Goal: Task Accomplishment & Management: Manage account settings

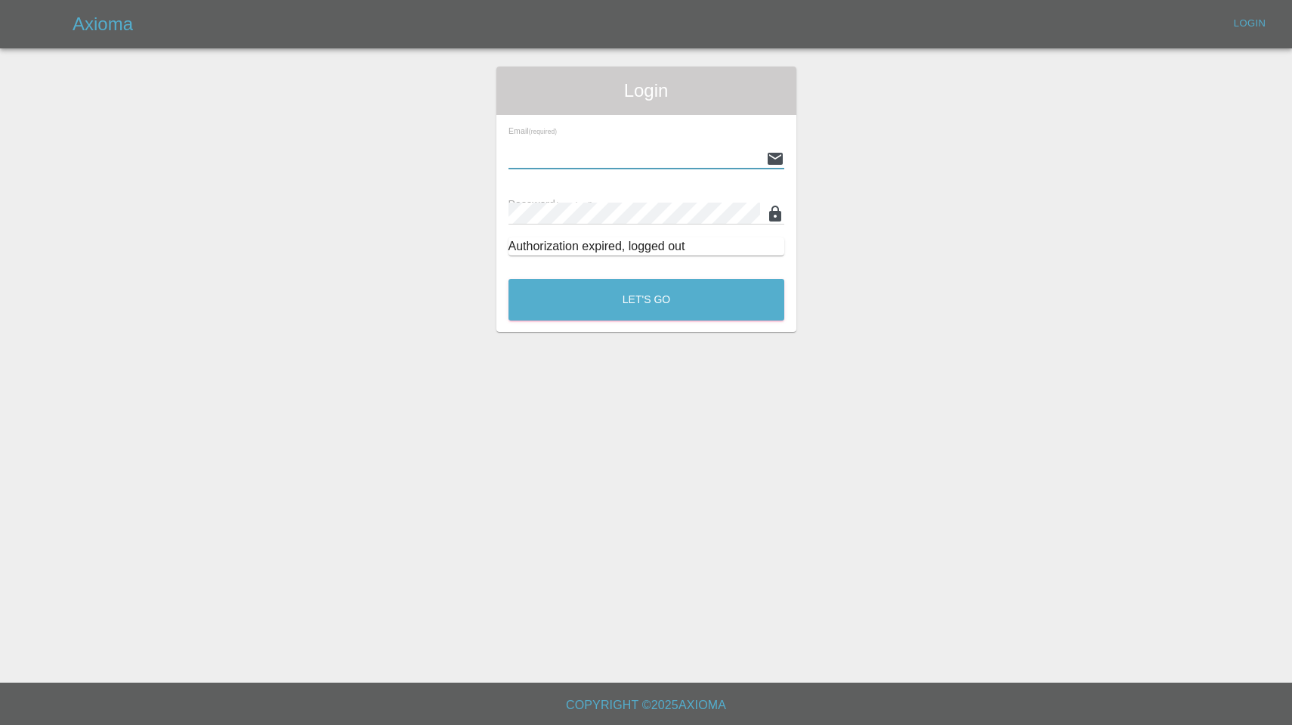
type input "[EMAIL_ADDRESS][DOMAIN_NAME]"
click at [646, 299] on button "Let's Go" at bounding box center [647, 300] width 276 height 42
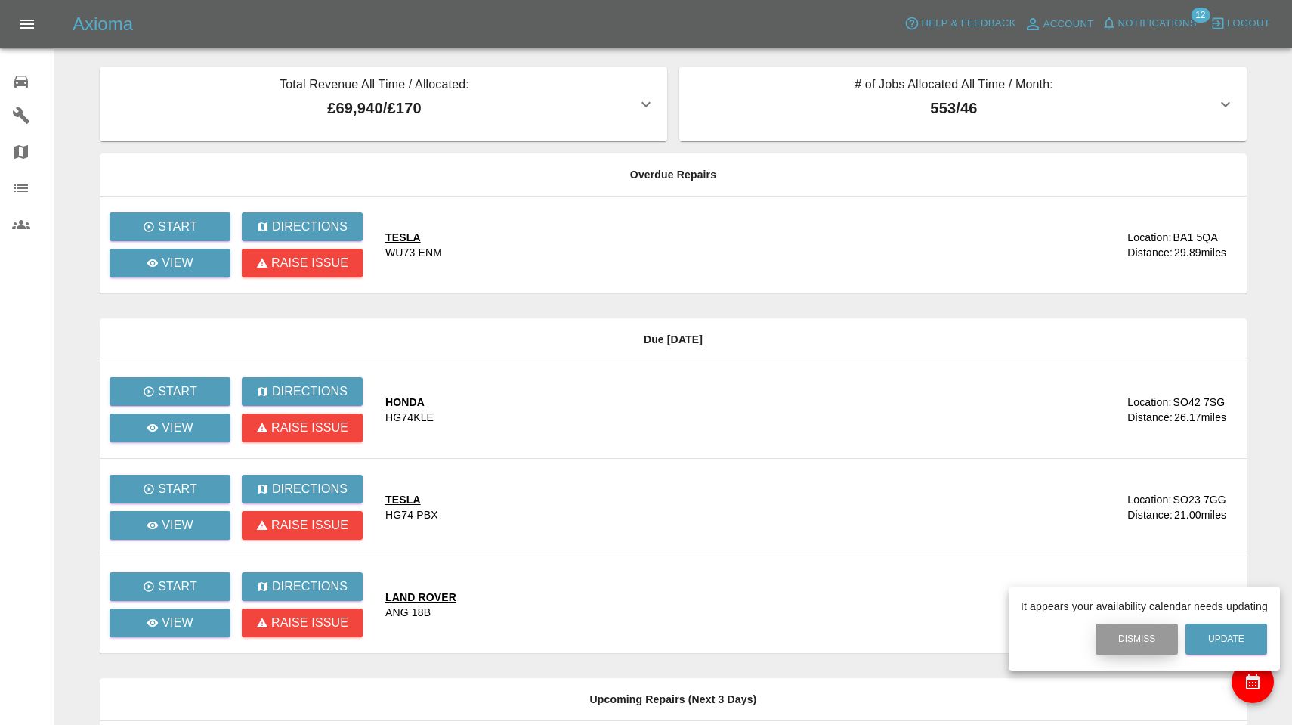
click at [1123, 648] on button "Dismiss" at bounding box center [1137, 638] width 82 height 31
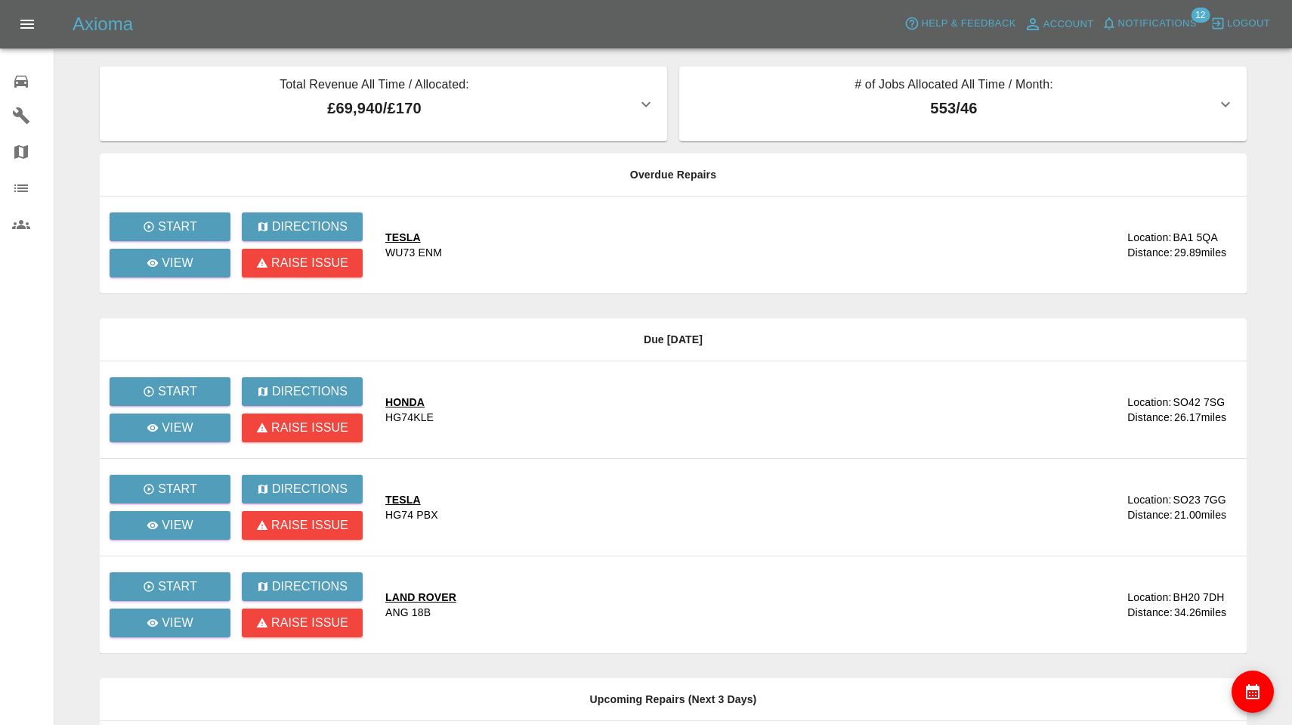
click at [1155, 29] on span "Notifications" at bounding box center [1157, 23] width 79 height 17
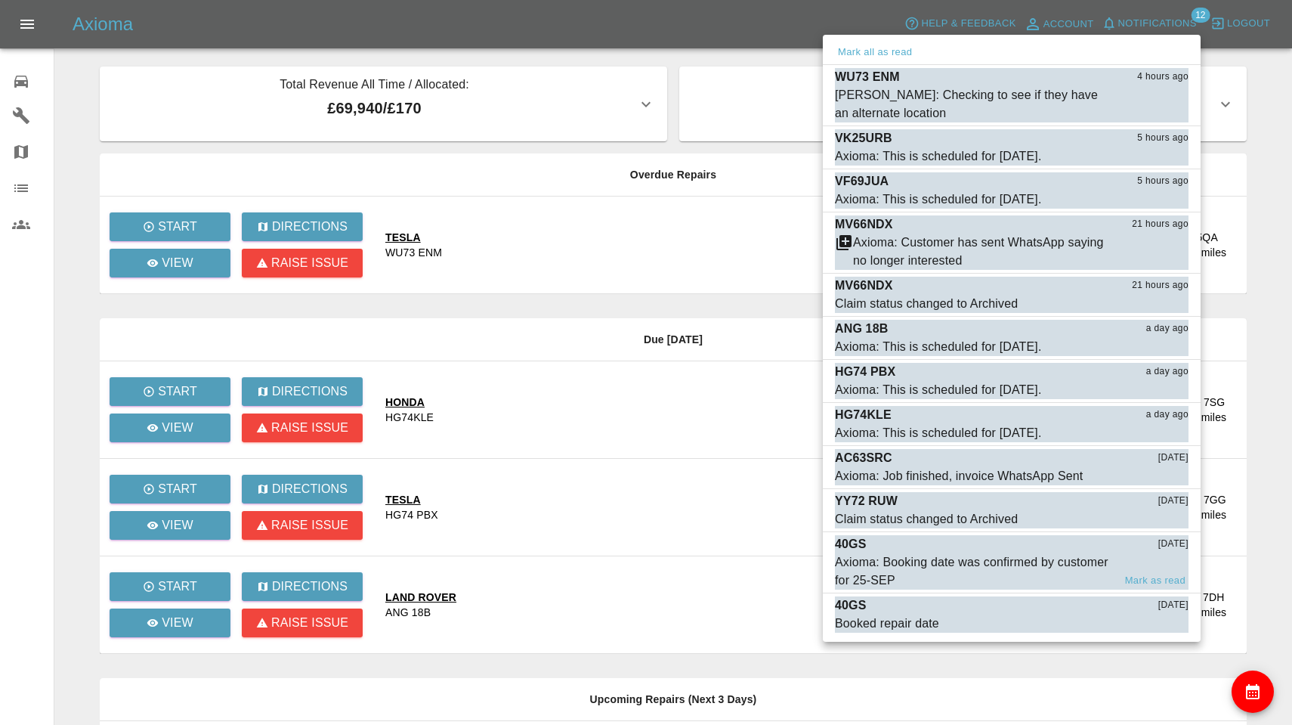
click at [987, 556] on div "Axioma: Booking date was confirmed by customer for 25-SEP" at bounding box center [974, 571] width 278 height 36
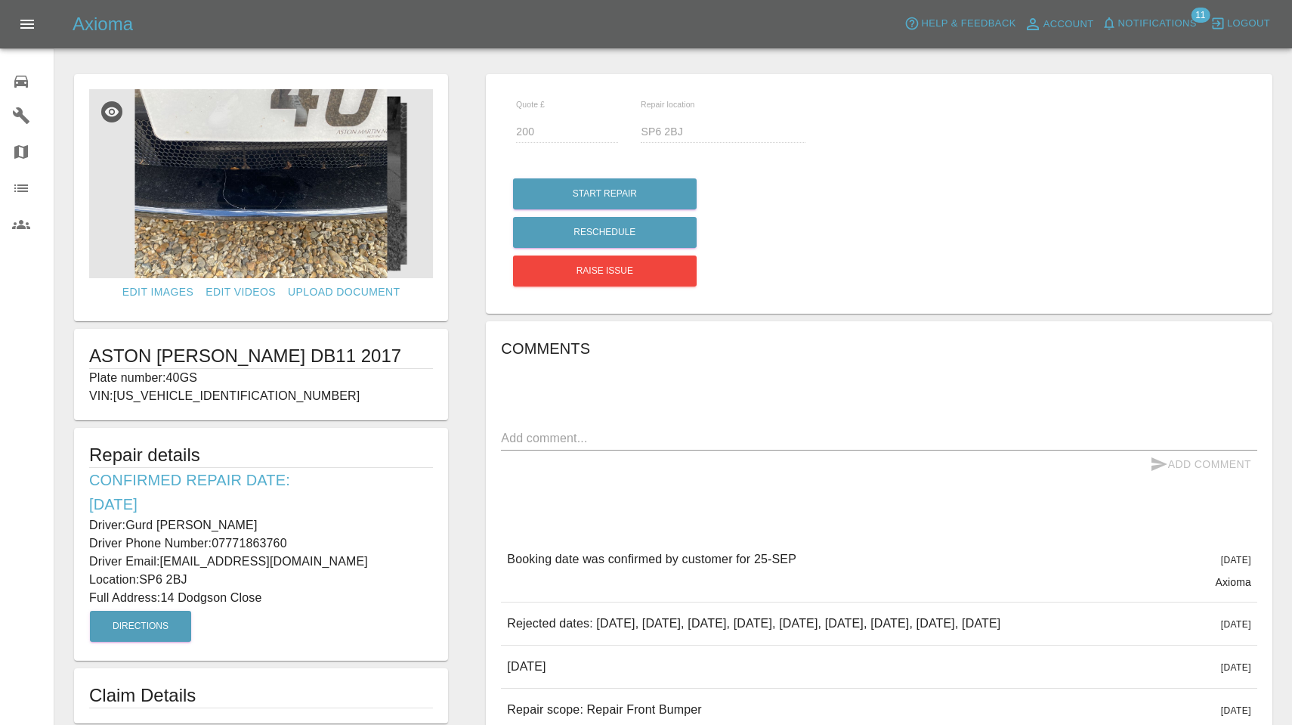
drag, startPoint x: 169, startPoint y: 376, endPoint x: 217, endPoint y: 378, distance: 48.4
click at [217, 378] on p "Plate number: 40GS" at bounding box center [261, 378] width 344 height 18
copy p "40GS"
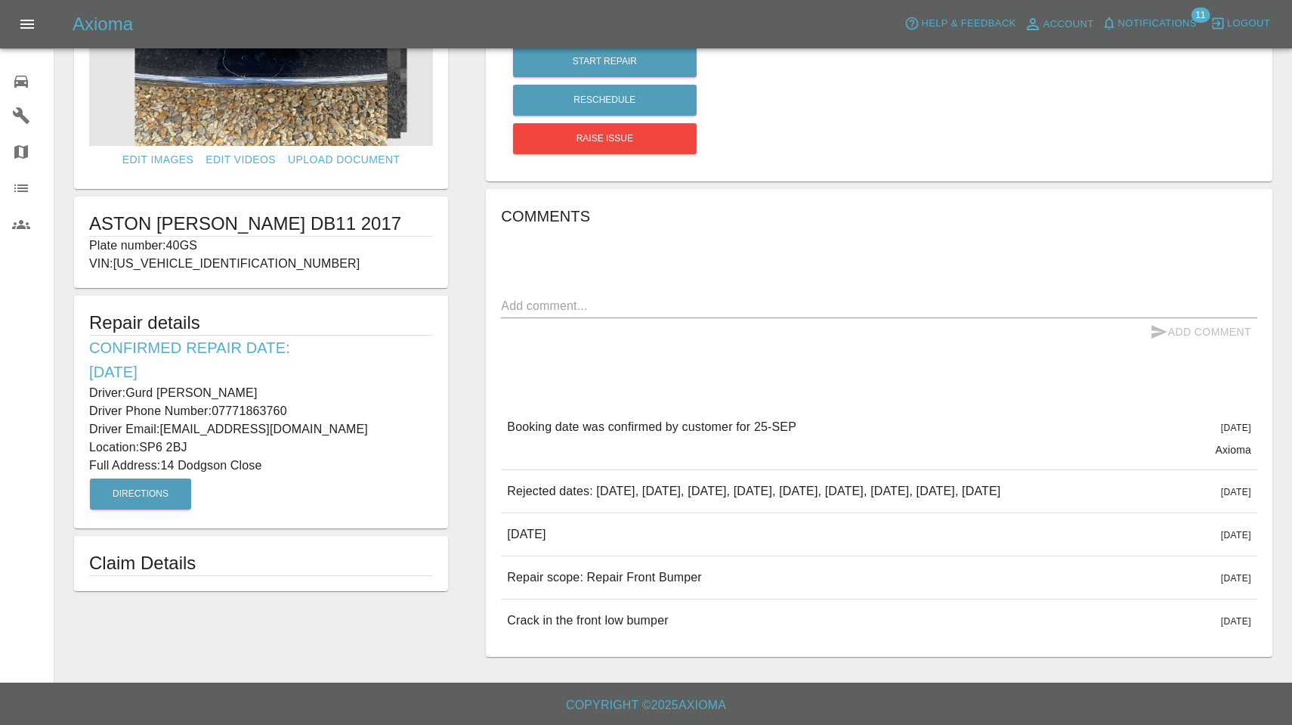
scroll to position [150, 0]
drag, startPoint x: 506, startPoint y: 574, endPoint x: 722, endPoint y: 642, distance: 227.3
click at [722, 642] on div "Booking date was confirmed by customer for 25-[DATE][DATE] Axioma Booking date …" at bounding box center [879, 524] width 756 height 236
copy div "Repair scope: Repair Front Bumper [DATE] Repair scope: Repair Front Bumper [DAT…"
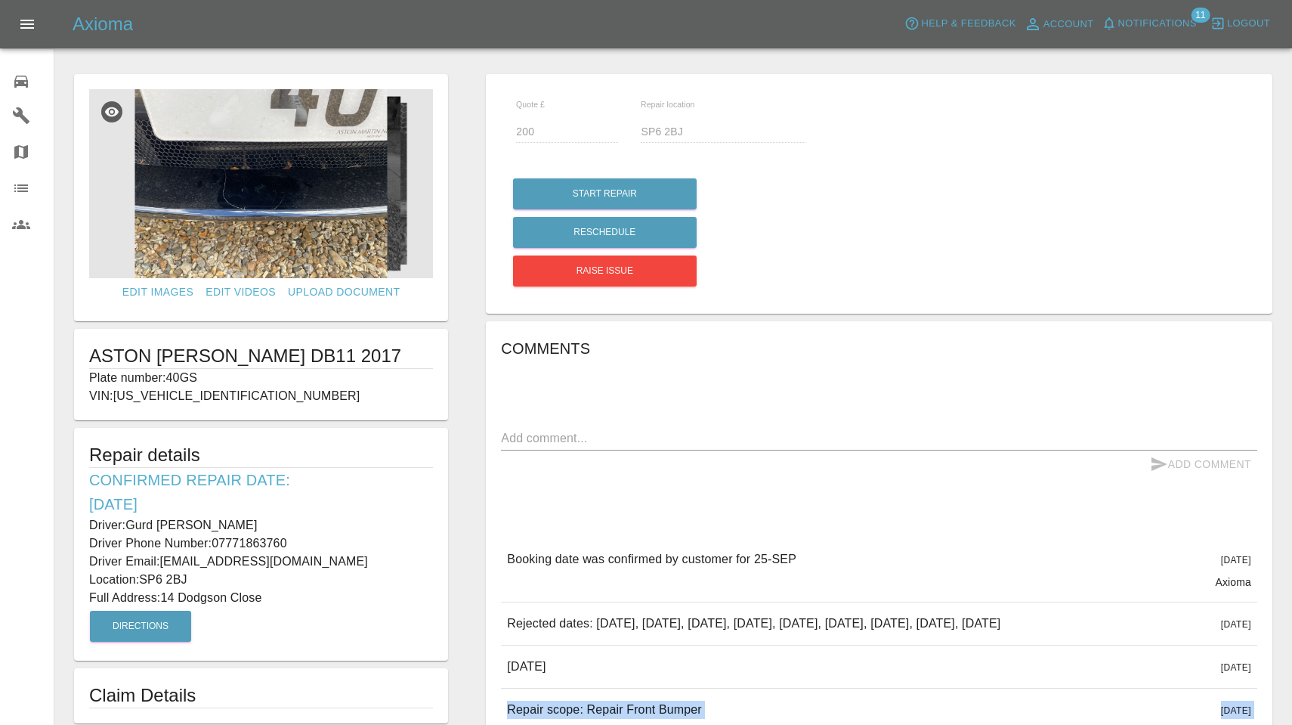
scroll to position [0, 0]
drag, startPoint x: 131, startPoint y: 525, endPoint x: 205, endPoint y: 524, distance: 74.1
click at [206, 524] on p "Driver: [PERSON_NAME]" at bounding box center [261, 525] width 344 height 18
copy p "Gurd [PERSON_NAME]"
drag, startPoint x: 216, startPoint y: 541, endPoint x: 317, endPoint y: 542, distance: 101.3
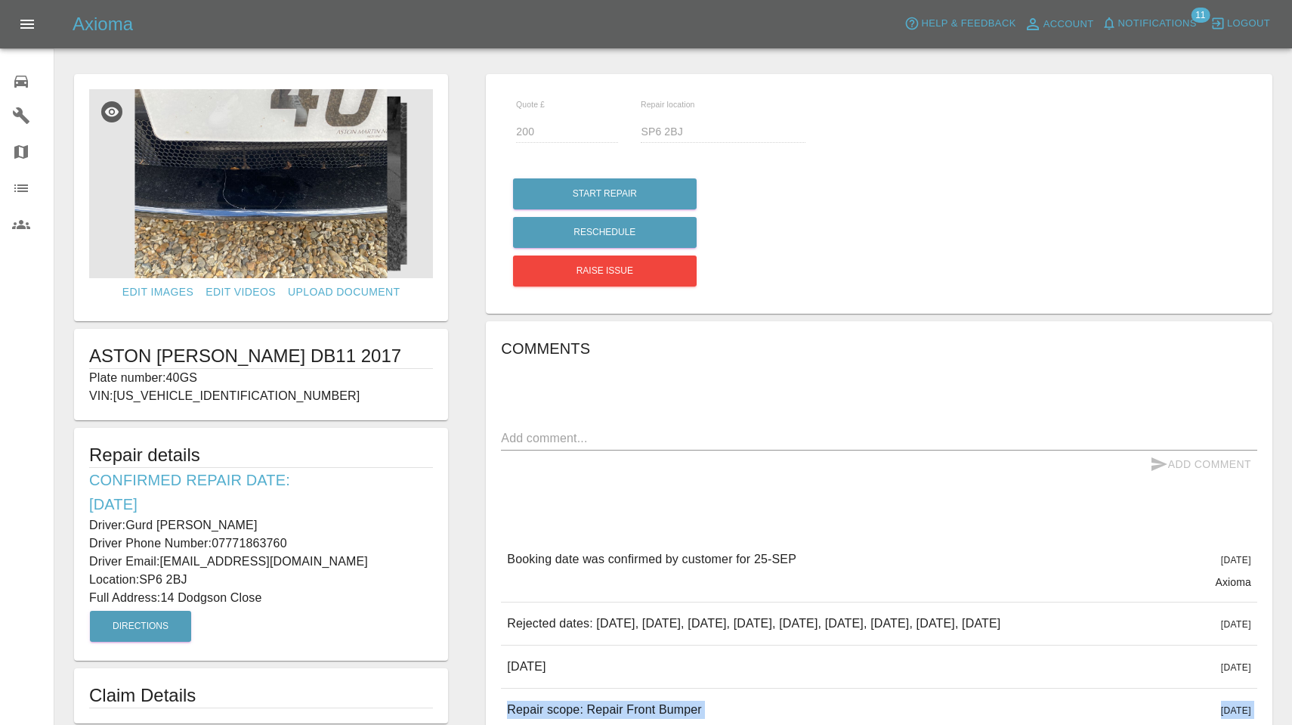
click at [317, 542] on p "Driver Phone Number: [PHONE_NUMBER]" at bounding box center [261, 543] width 344 height 18
copy p "07771863760"
drag, startPoint x: 165, startPoint y: 592, endPoint x: 270, endPoint y: 595, distance: 104.3
click at [270, 595] on p "Full Address: [STREET_ADDRESS]" at bounding box center [261, 598] width 344 height 18
copy p "14 Dodgson Close"
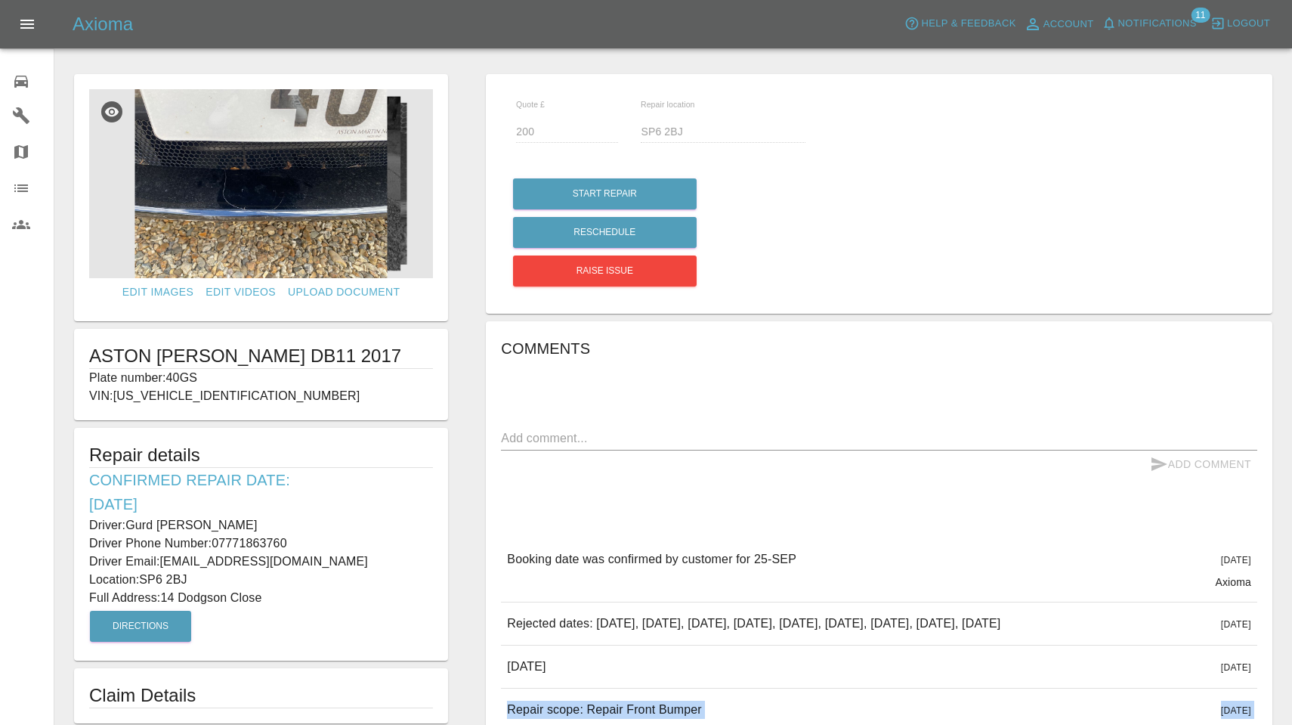
drag, startPoint x: 142, startPoint y: 576, endPoint x: 191, endPoint y: 577, distance: 49.1
click at [191, 577] on p "Location: SP6 2BJ" at bounding box center [261, 579] width 344 height 18
copy p "SP6 2BJ"
click at [363, 231] on img at bounding box center [261, 183] width 344 height 189
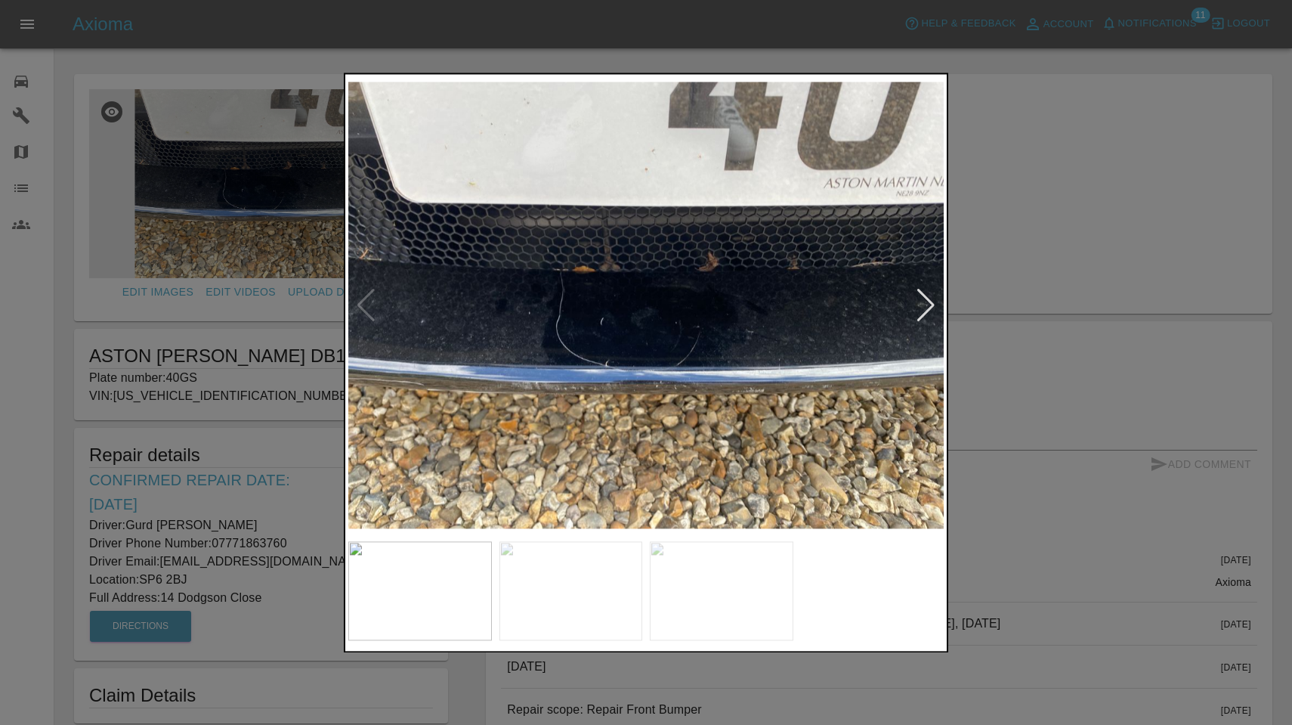
click at [919, 301] on div at bounding box center [926, 305] width 20 height 33
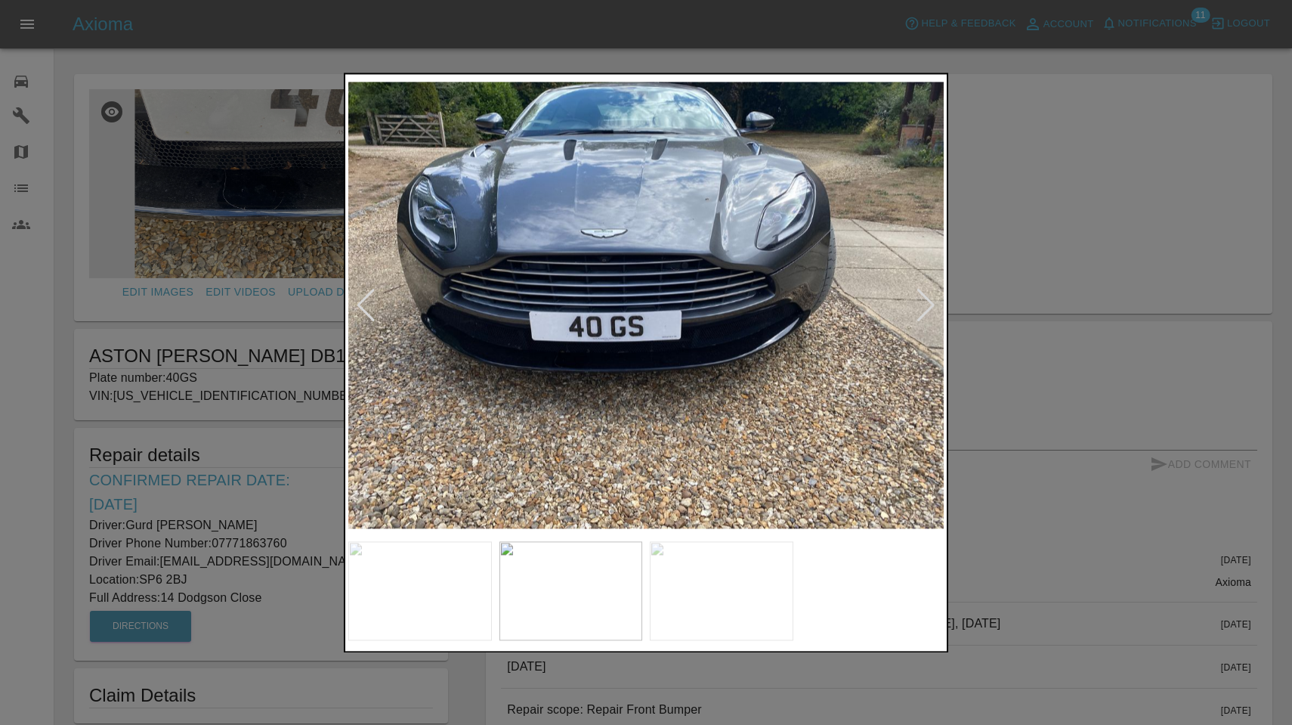
click at [919, 301] on div at bounding box center [926, 305] width 20 height 33
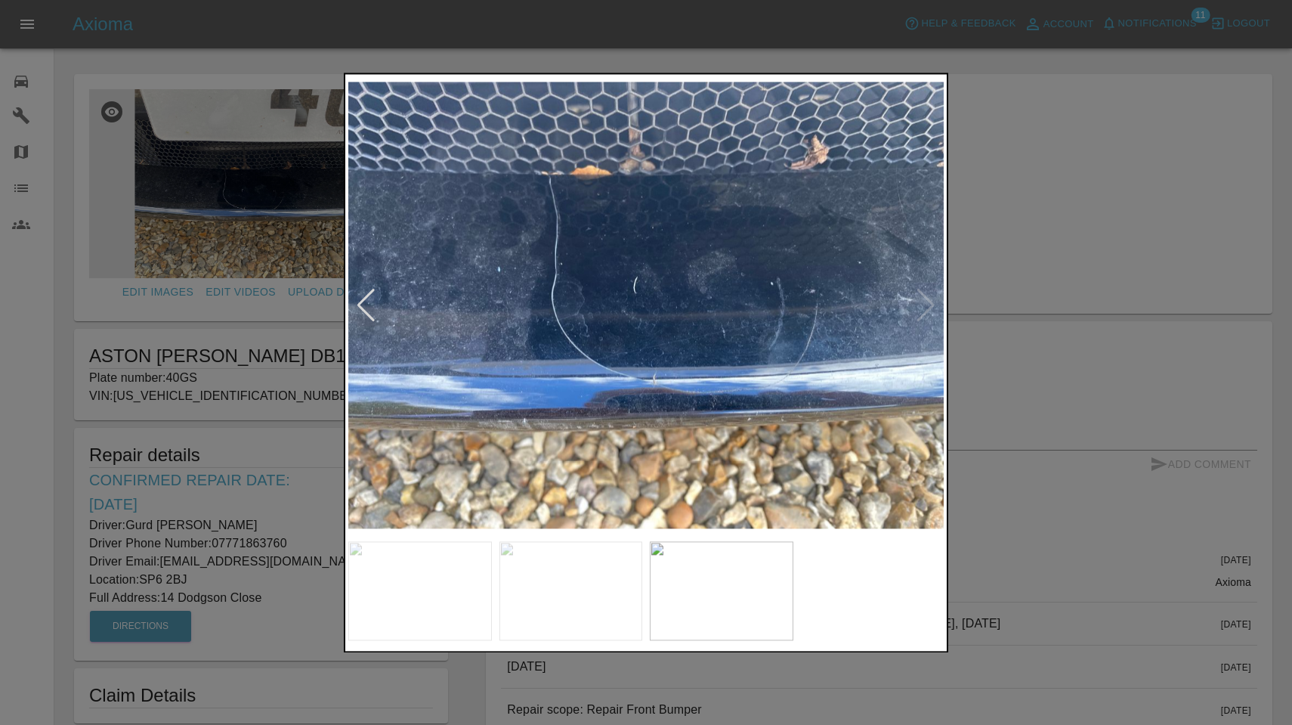
click at [1146, 23] on div at bounding box center [646, 362] width 1292 height 725
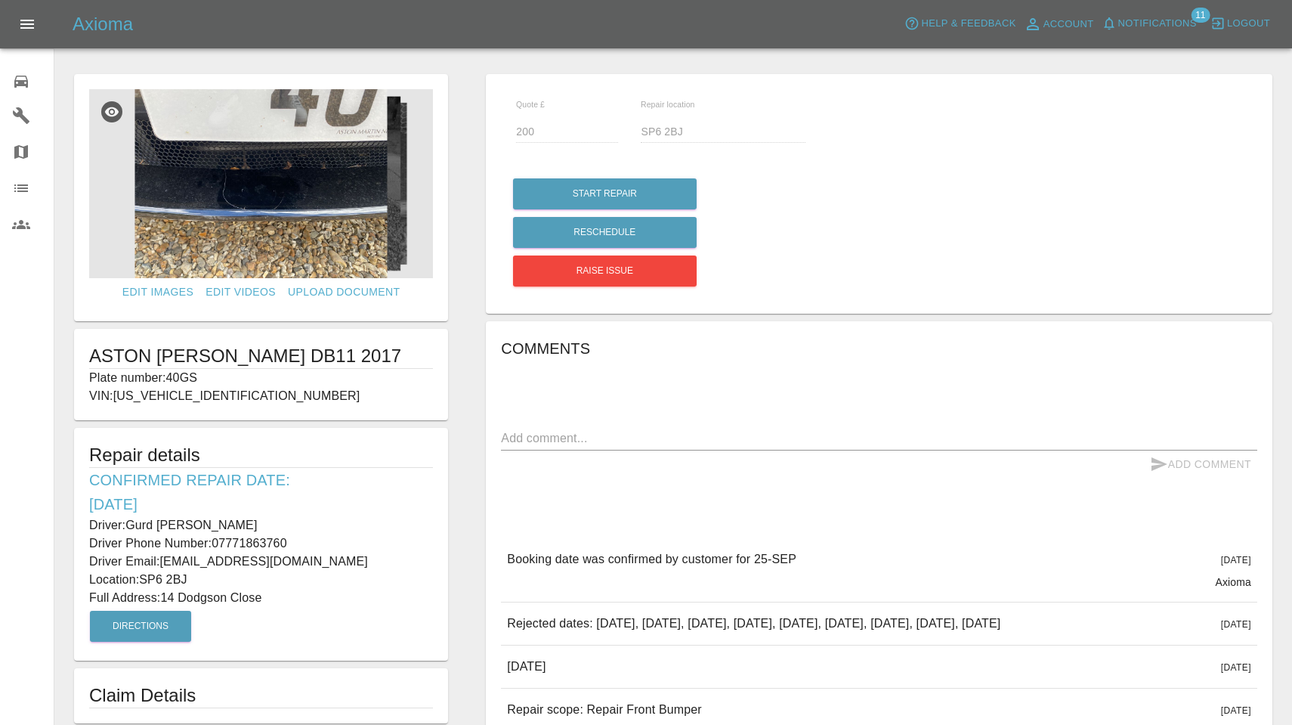
click at [1146, 23] on span "Notifications" at bounding box center [1157, 23] width 79 height 17
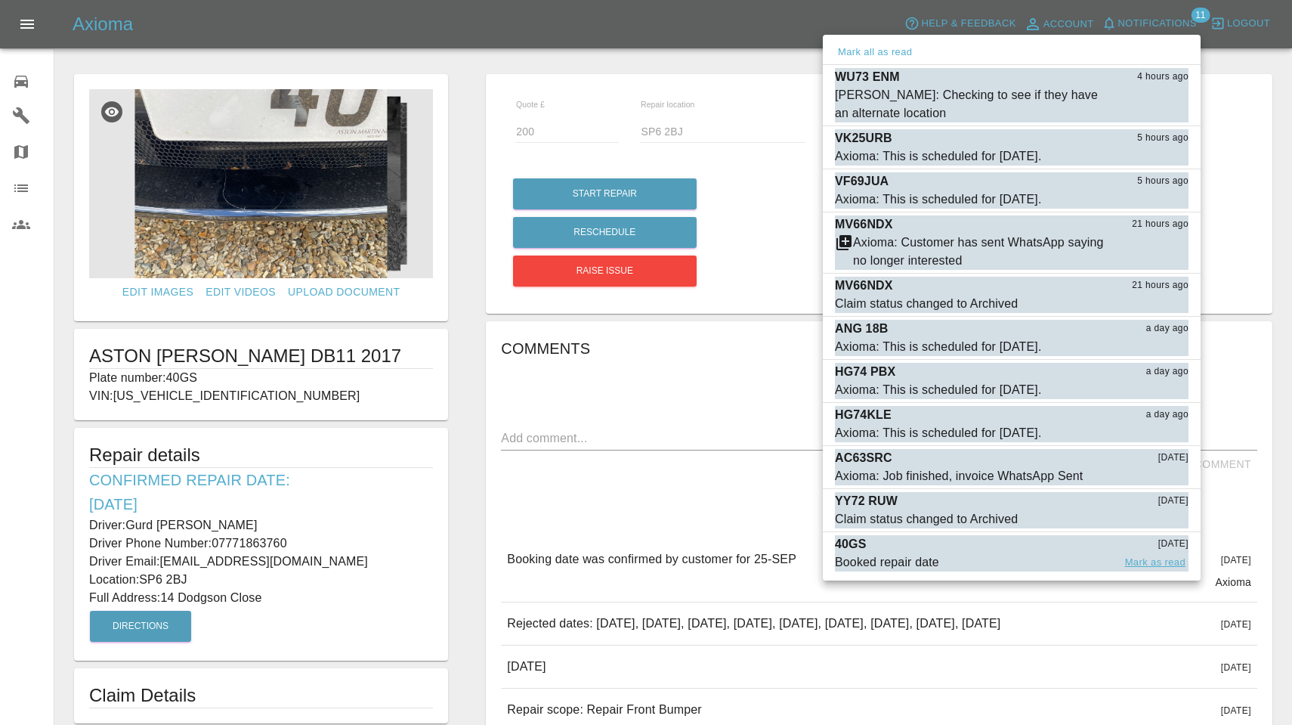
click at [1147, 562] on button "Mark as read" at bounding box center [1155, 562] width 66 height 17
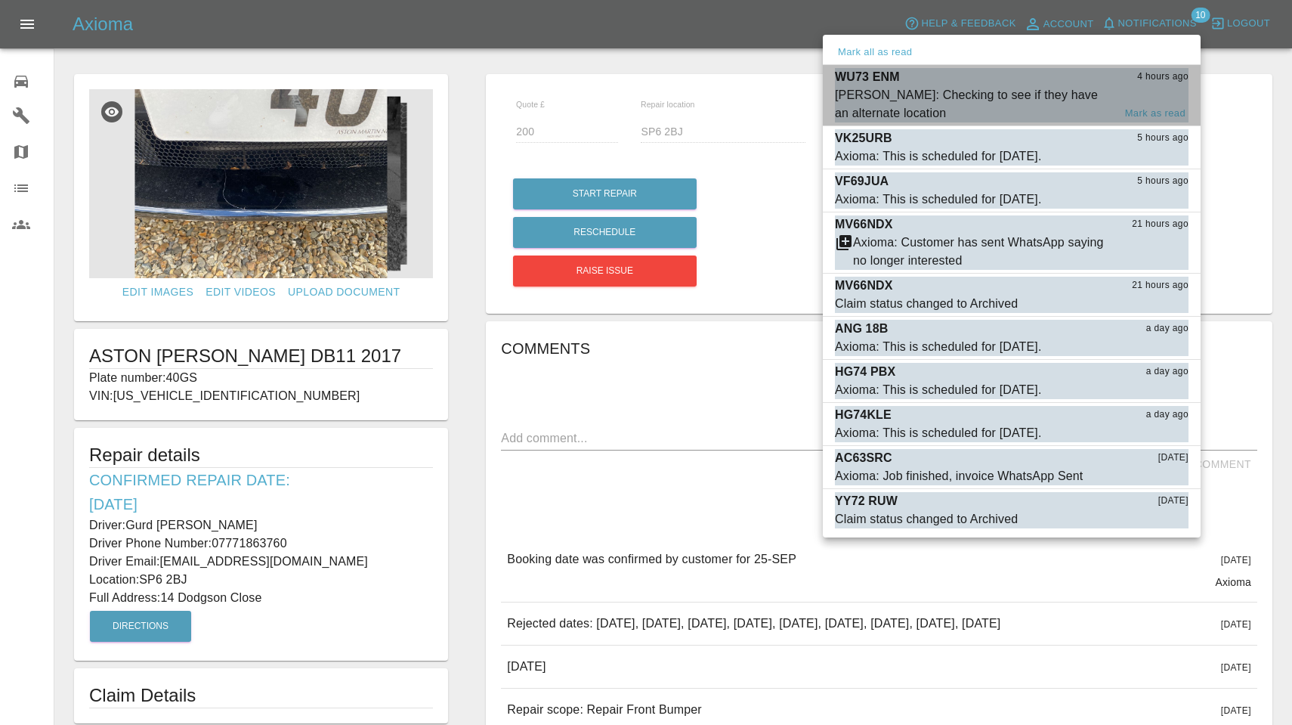
click at [963, 110] on div "[PERSON_NAME]: Checking to see if they have an alternate location" at bounding box center [974, 104] width 278 height 36
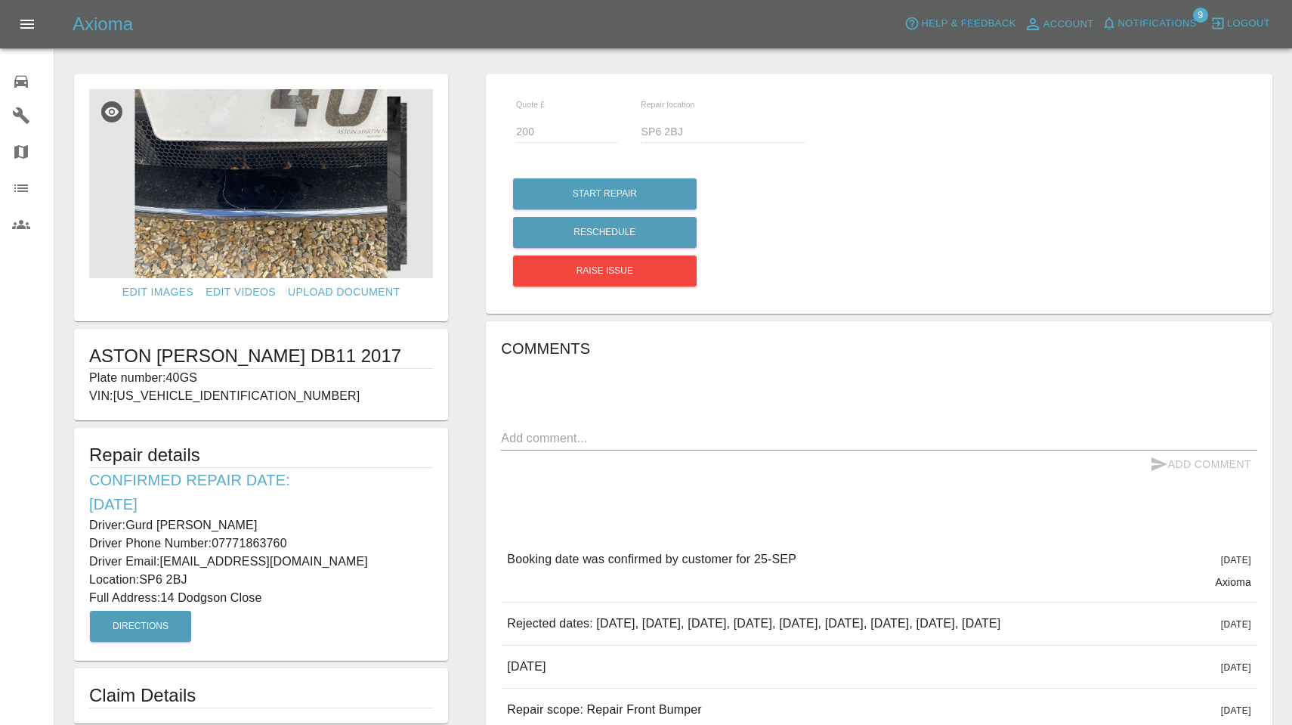
type input "280"
type input "BA1 5QA"
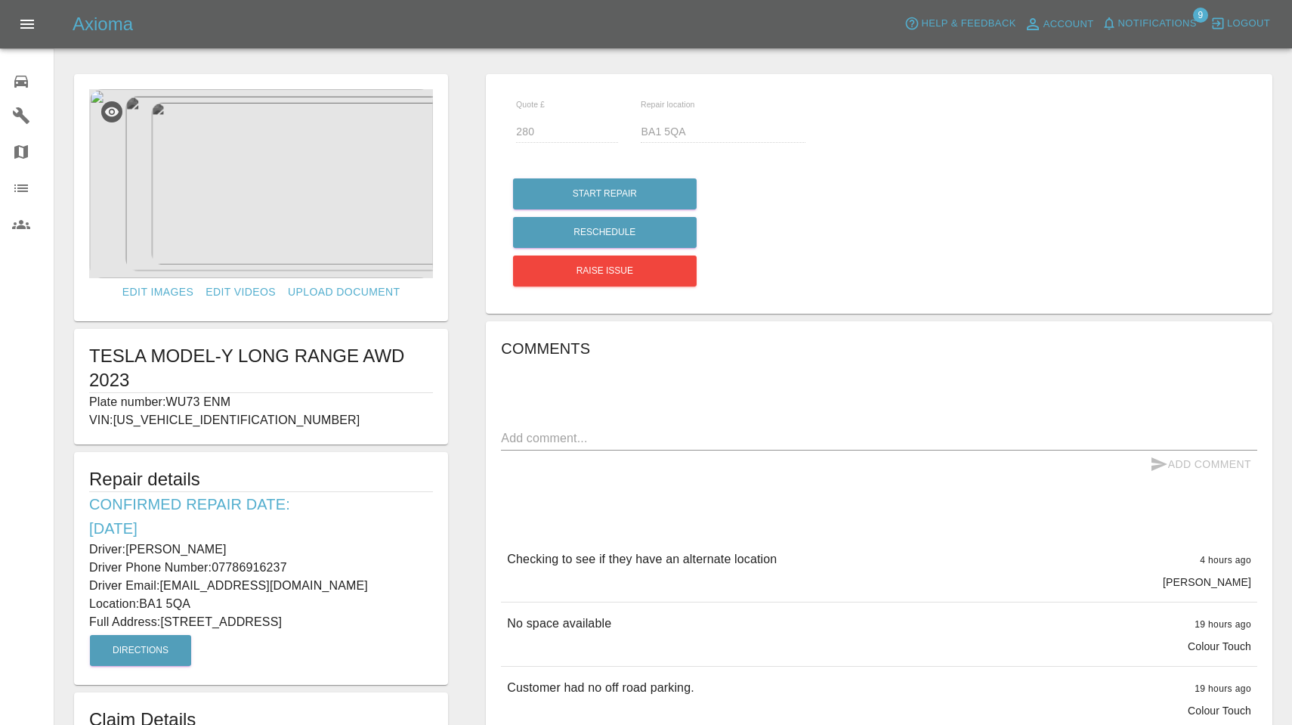
click at [1151, 25] on span "Notifications" at bounding box center [1157, 23] width 79 height 17
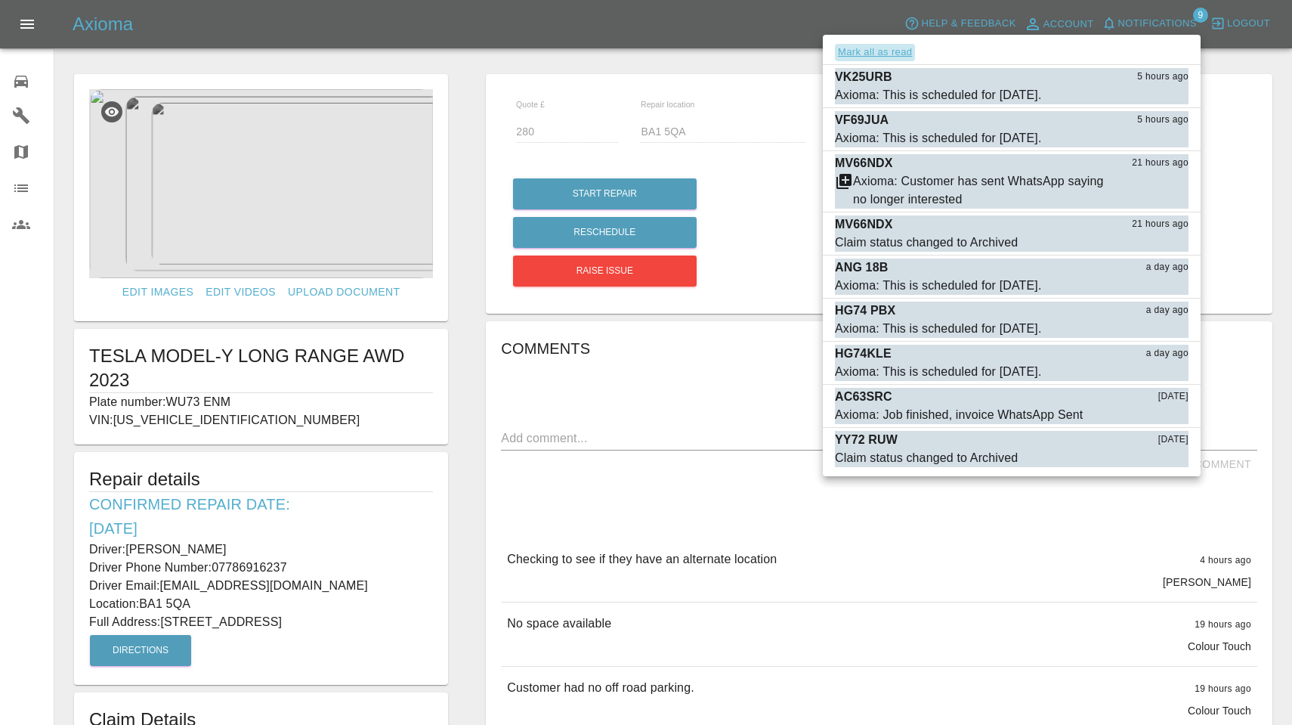
click at [886, 54] on button "Mark all as read" at bounding box center [875, 52] width 80 height 17
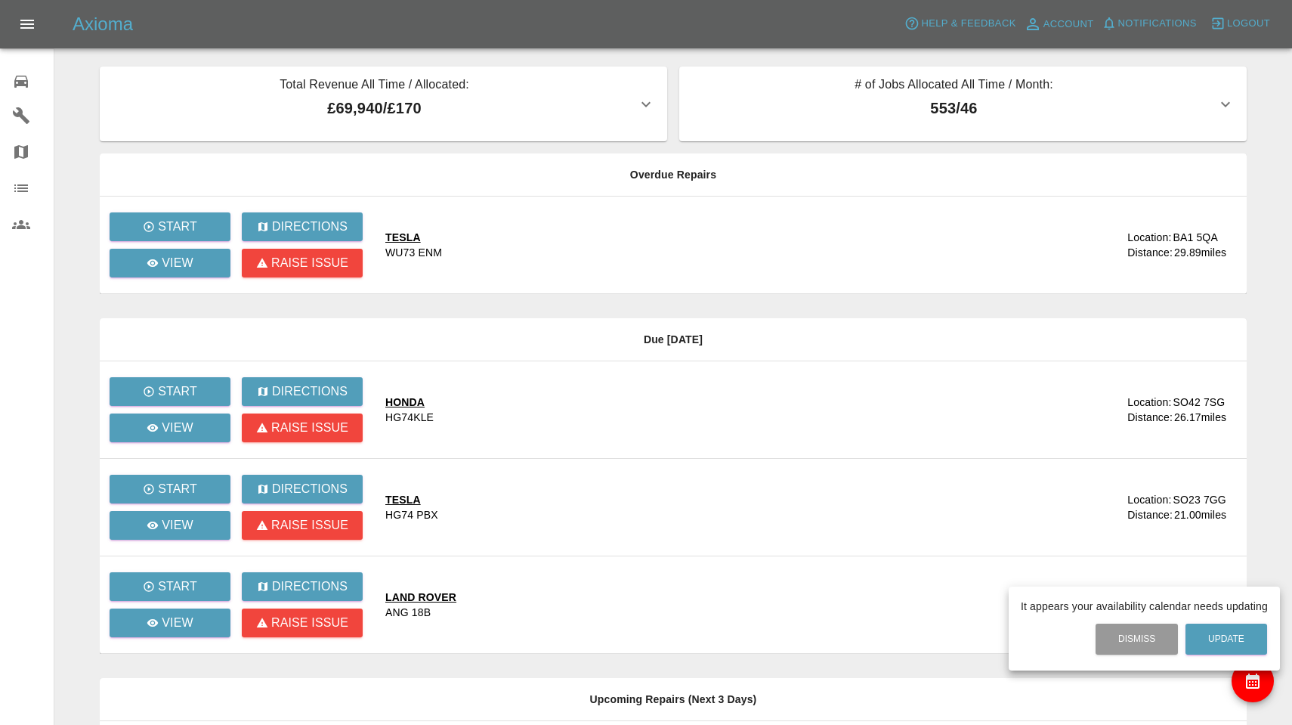
click at [18, 91] on div at bounding box center [646, 362] width 1292 height 725
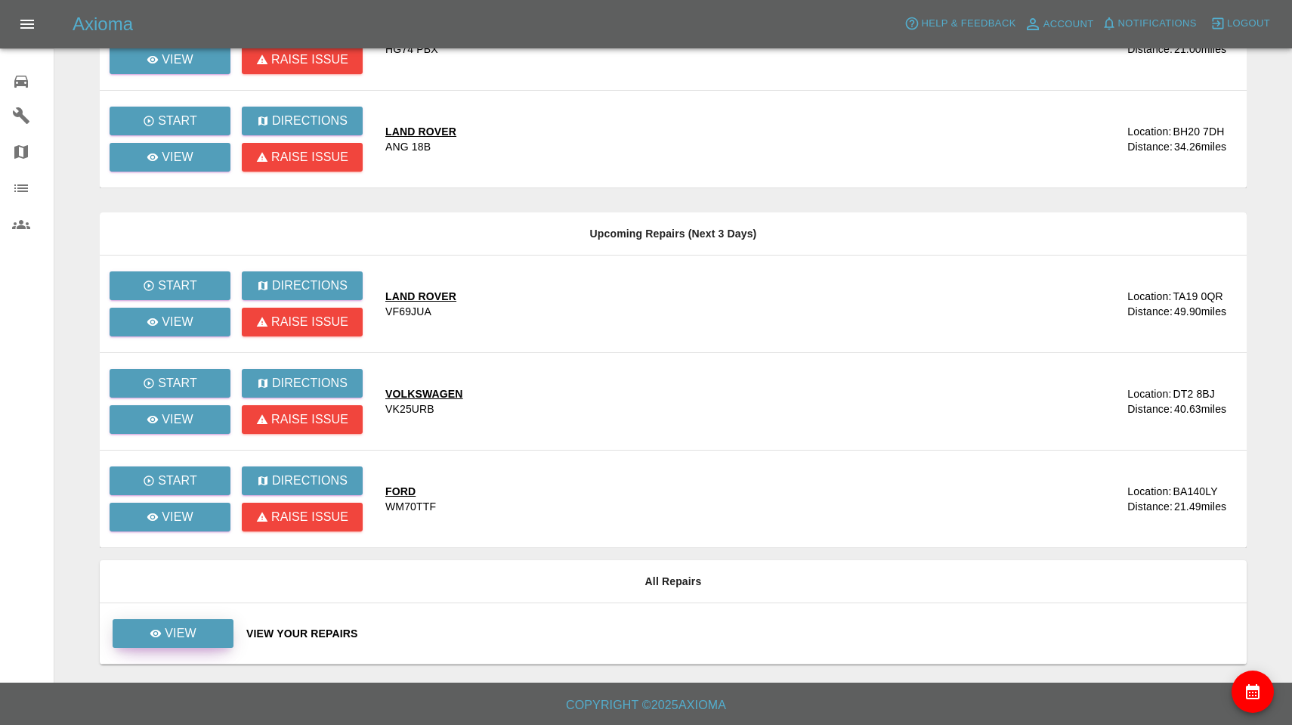
scroll to position [465, 0]
click at [205, 626] on link "View" at bounding box center [173, 633] width 121 height 29
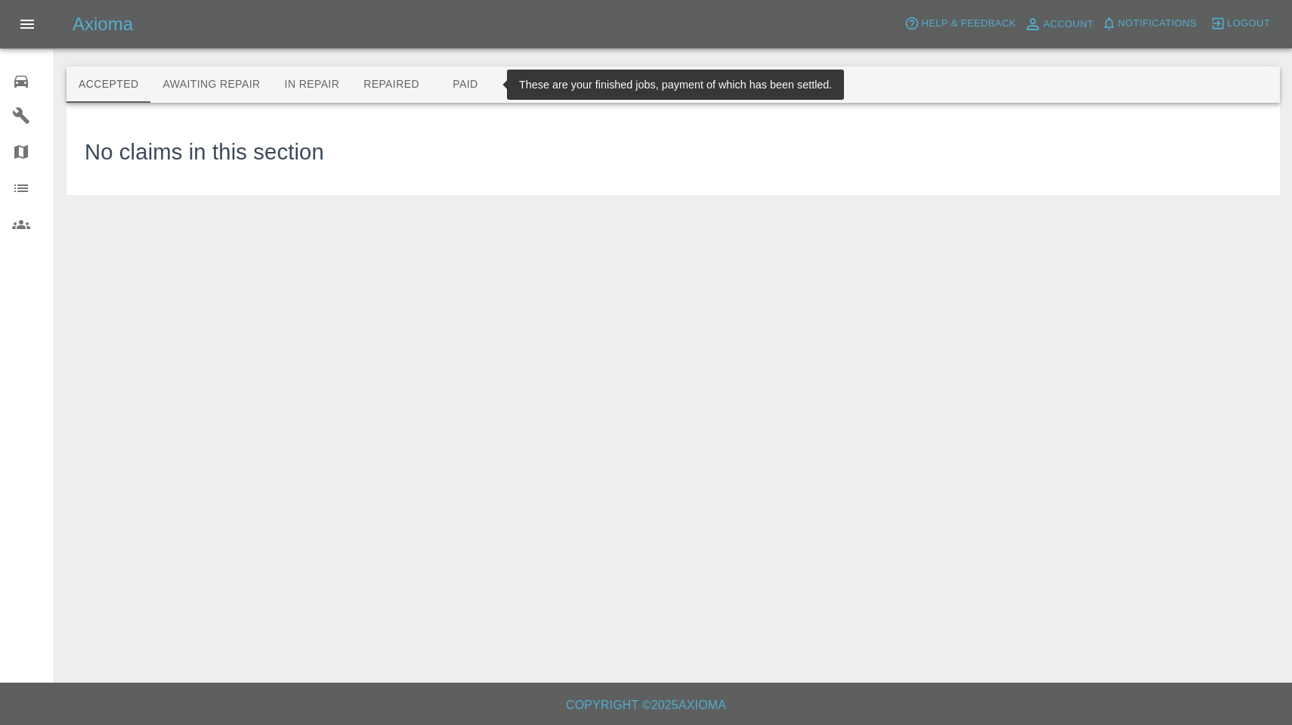
click at [457, 84] on button "Paid" at bounding box center [465, 84] width 68 height 36
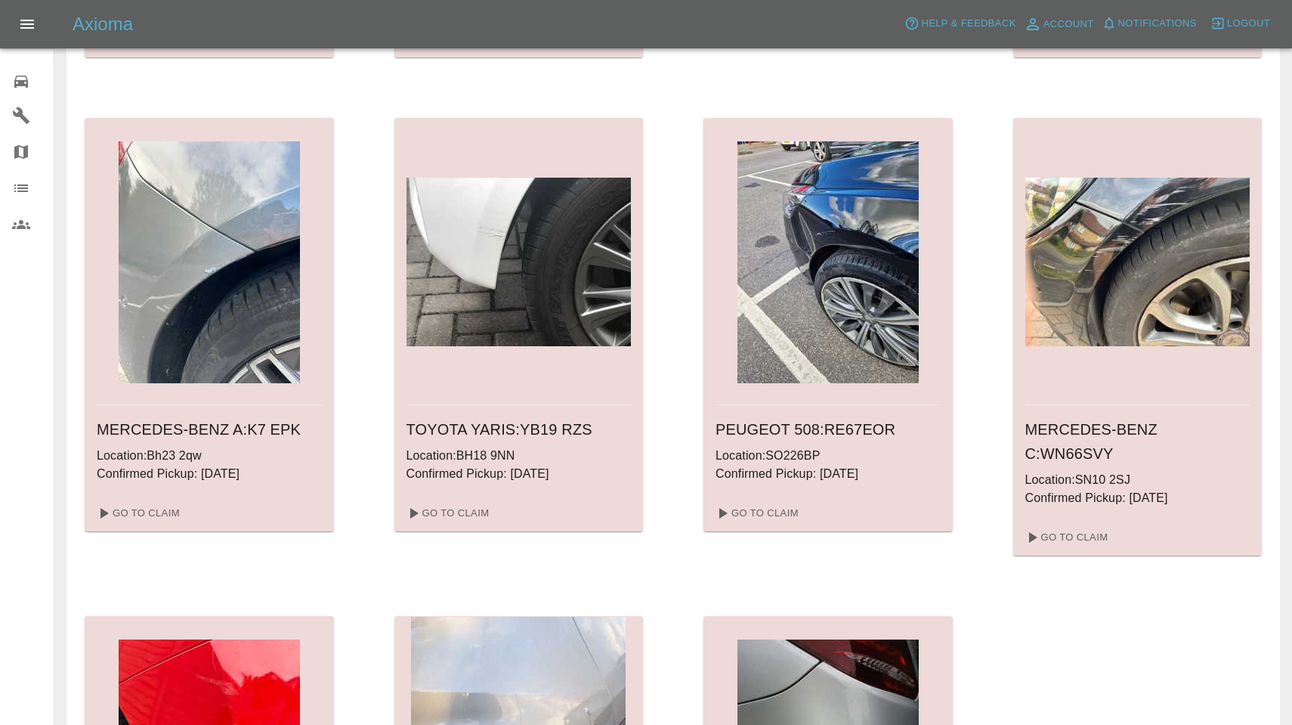
scroll to position [1994, 0]
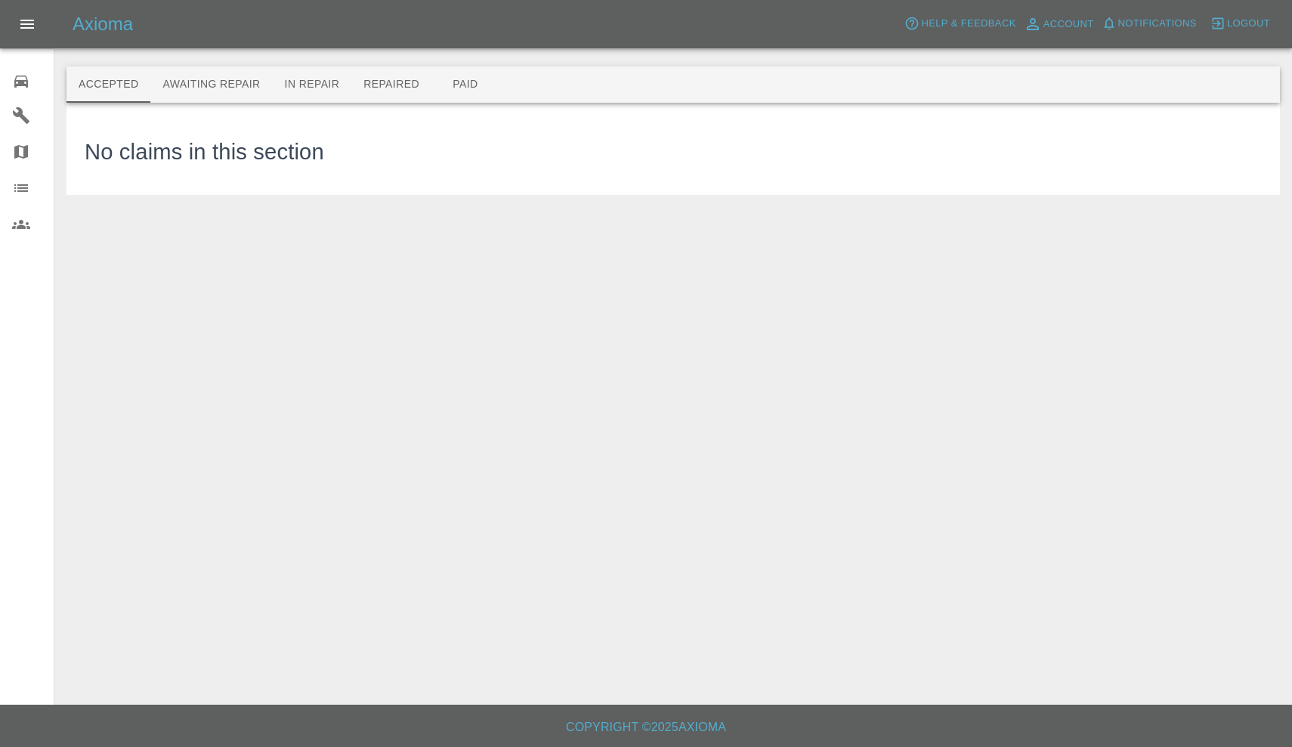
click at [34, 85] on div at bounding box center [33, 80] width 42 height 22
